Goal: Register for event/course

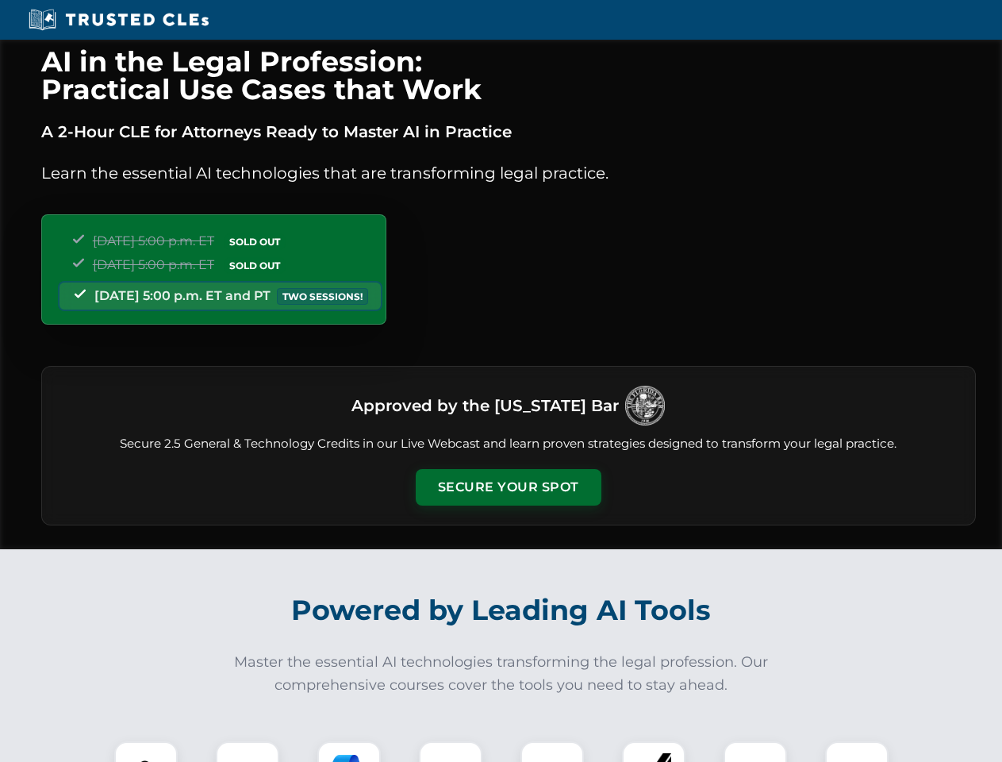
click at [508, 487] on button "Secure Your Spot" at bounding box center [509, 487] width 186 height 37
click at [146, 751] on img at bounding box center [146, 773] width 46 height 46
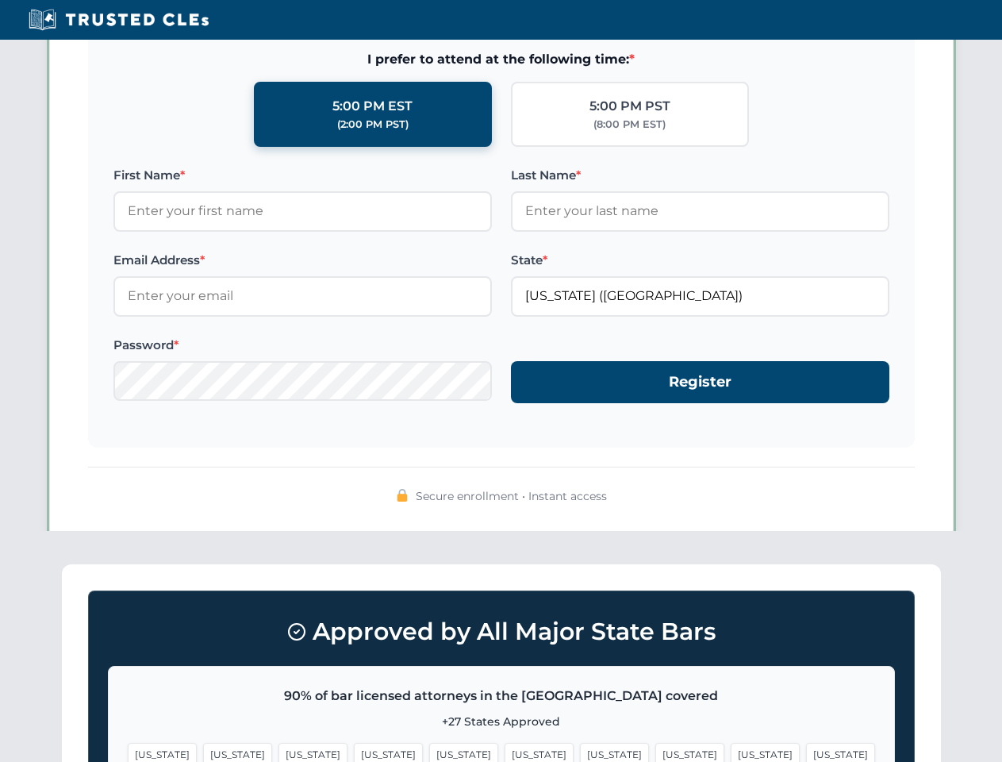
click at [580, 751] on span "[US_STATE]" at bounding box center [614, 754] width 69 height 23
click at [731, 751] on span "[US_STATE]" at bounding box center [765, 754] width 69 height 23
